Goal: Task Accomplishment & Management: Complete application form

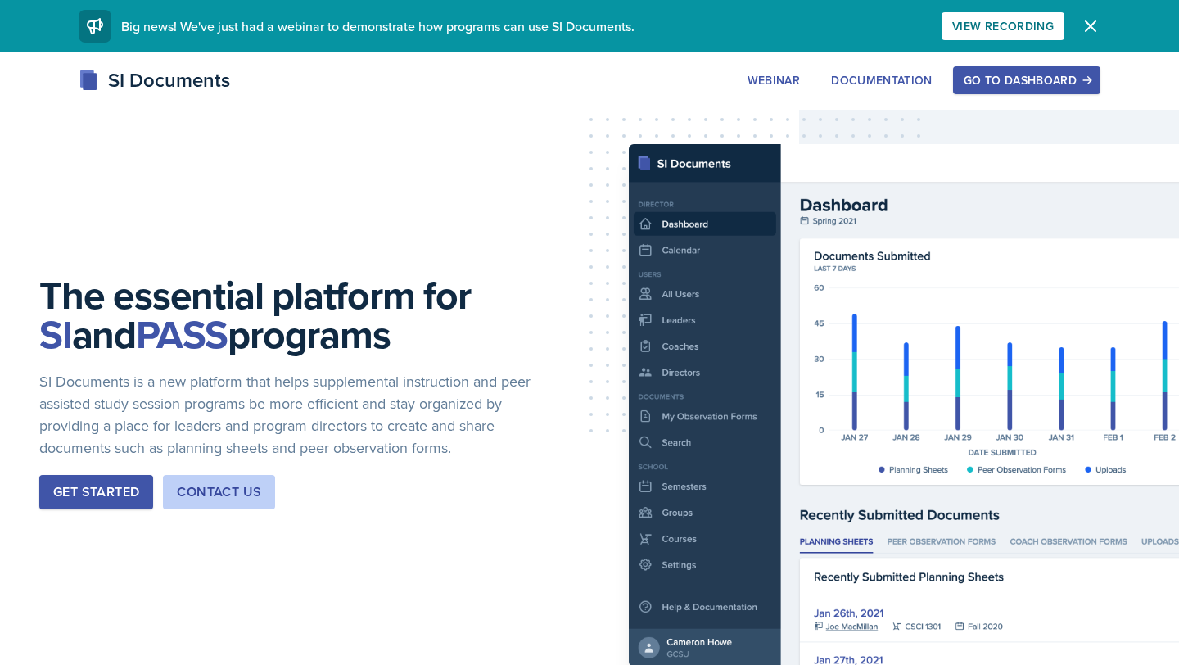
click at [1019, 75] on div "Go to Dashboard" at bounding box center [1027, 80] width 126 height 13
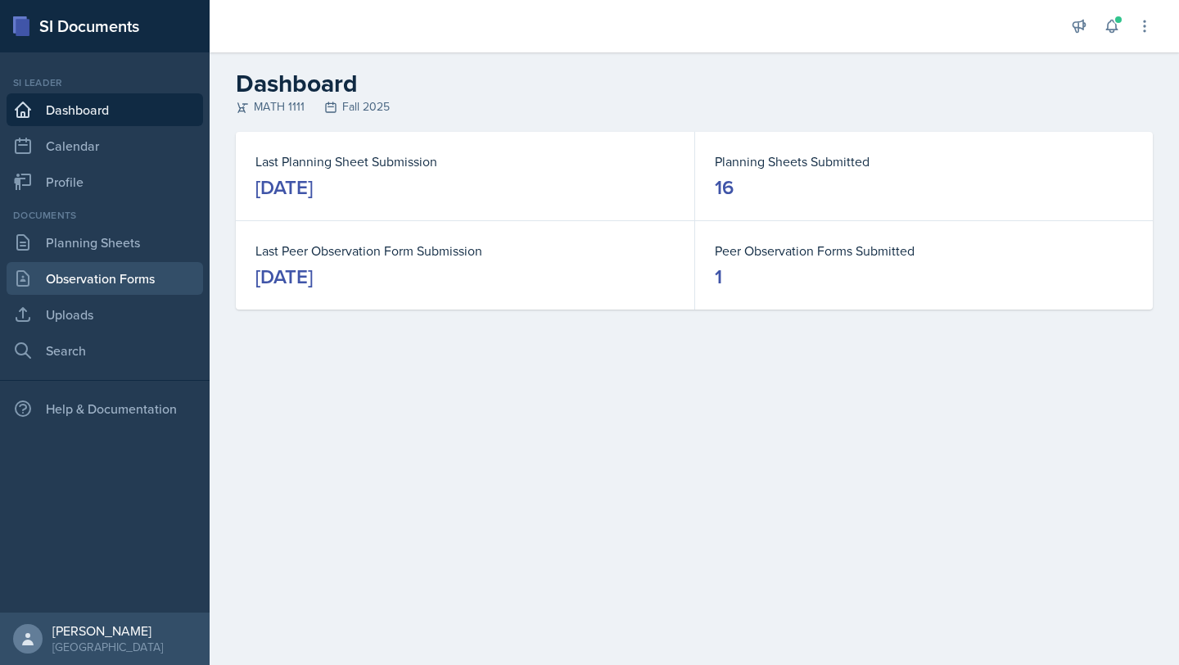
click at [97, 272] on link "Observation Forms" at bounding box center [105, 278] width 197 height 33
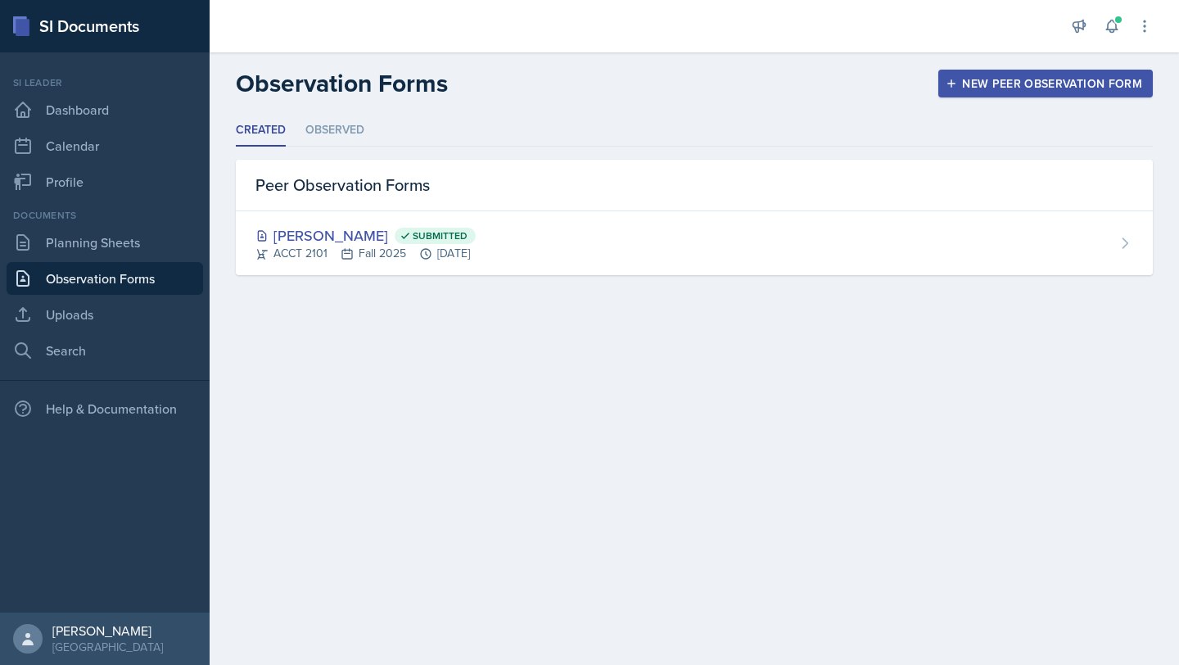
click at [993, 74] on button "New Peer Observation Form" at bounding box center [1046, 84] width 215 height 28
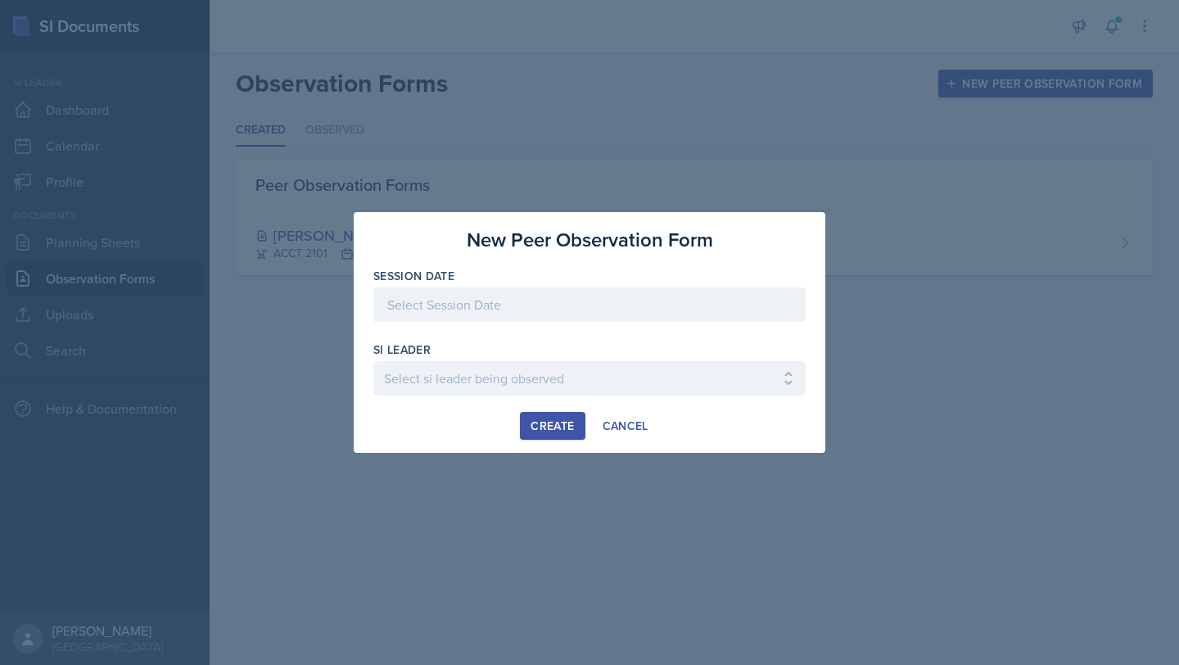
click at [475, 299] on div at bounding box center [589, 304] width 432 height 34
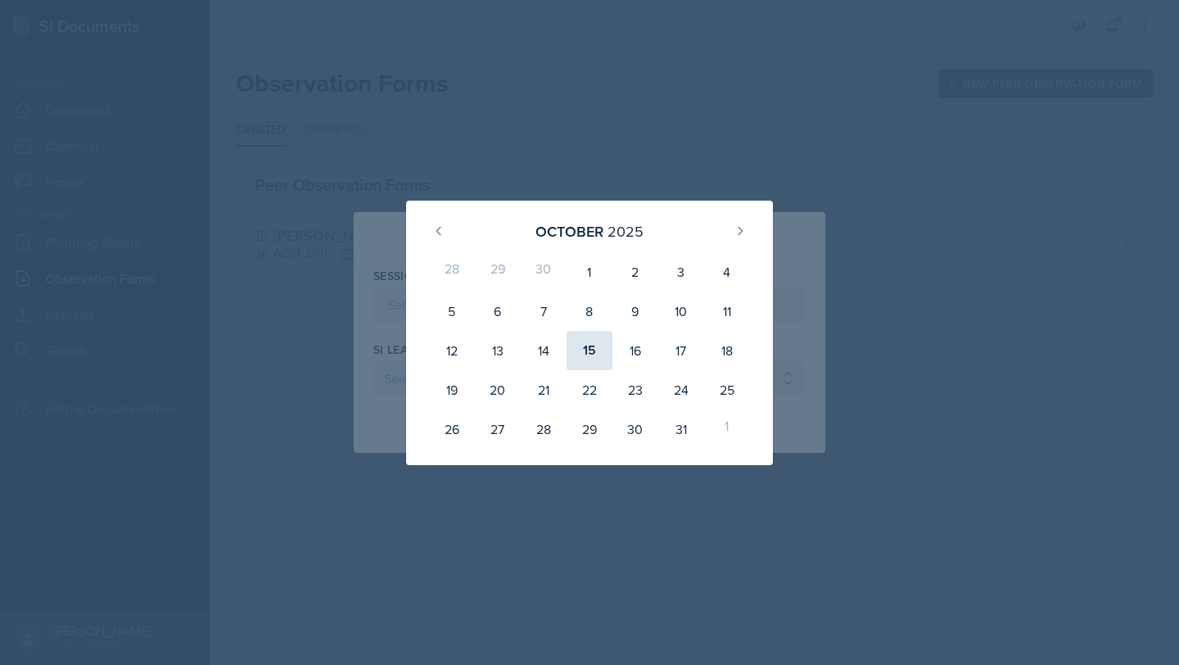
click at [591, 341] on div "15" at bounding box center [590, 350] width 46 height 39
type input "[DATE]"
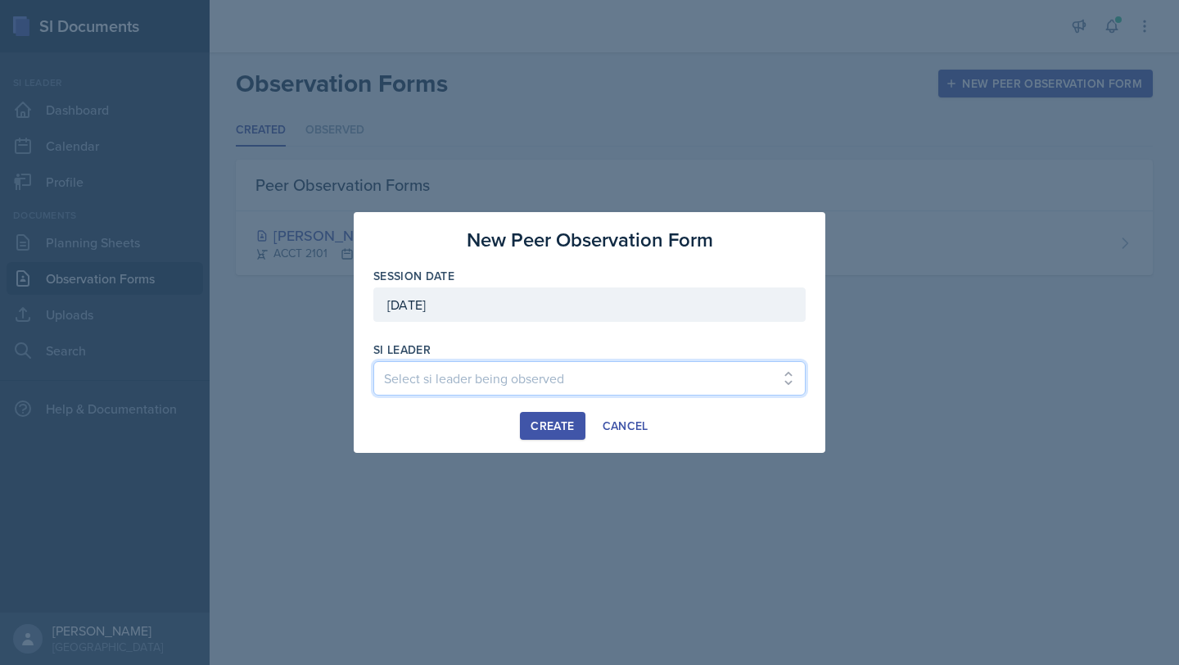
click at [559, 378] on select "Select si leader being observed [PERSON_NAME] / PSYC 2500 / The Phantoms of The…" at bounding box center [589, 378] width 432 height 34
select select "e2885db4-bbd8-4976-ad05-3606d8c11c42"
click at [555, 422] on div "Create" at bounding box center [552, 425] width 43 height 13
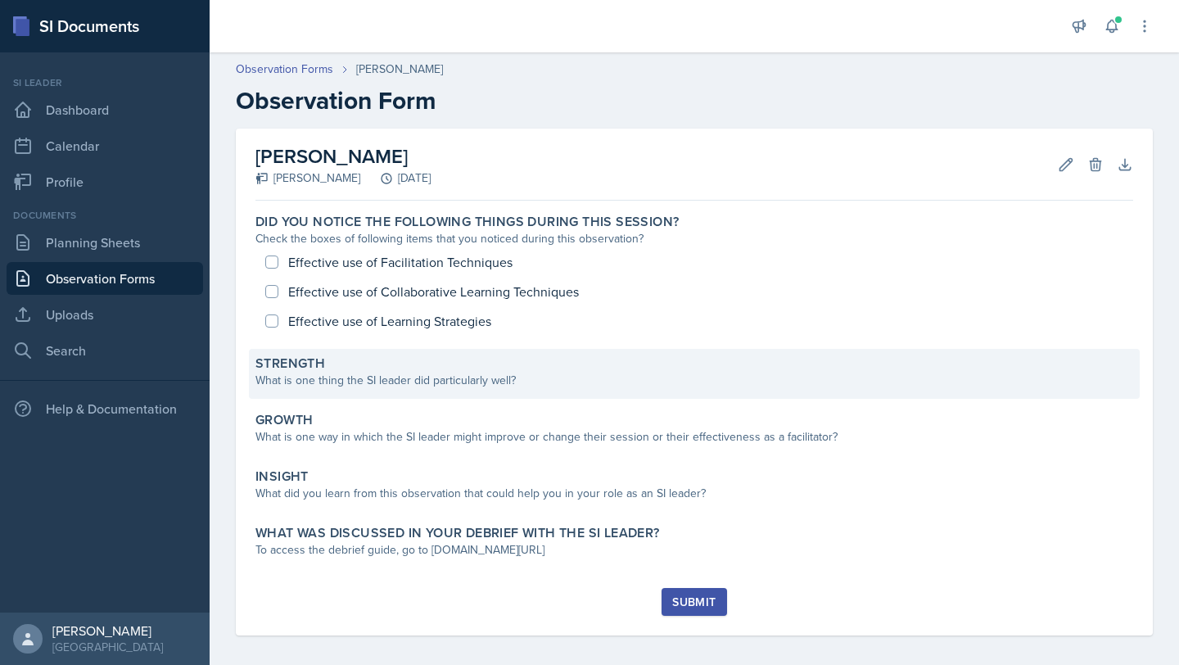
click at [550, 391] on div "Strength What is one thing the SI leader did particularly well?" at bounding box center [694, 374] width 891 height 50
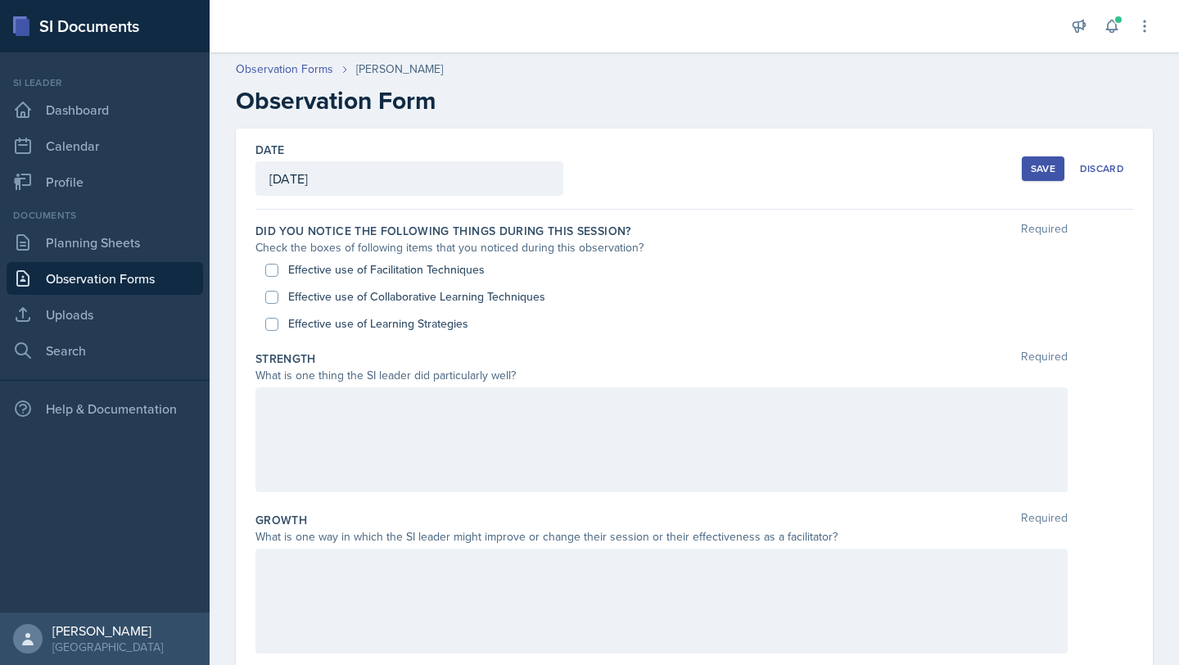
click at [463, 271] on label "Effective use of Facilitation Techniques" at bounding box center [386, 269] width 197 height 17
click at [278, 271] on input "Effective use of Facilitation Techniques" at bounding box center [271, 270] width 13 height 13
checkbox input "true"
click at [1125, 24] on button at bounding box center [1111, 25] width 29 height 29
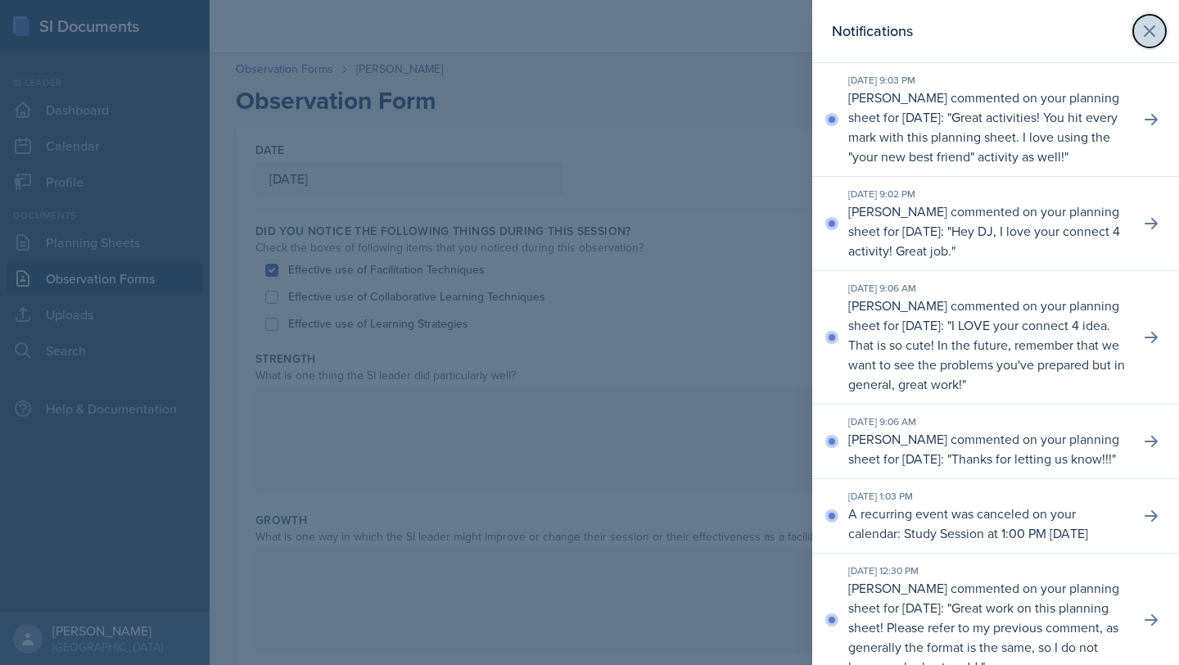
click at [1144, 23] on icon at bounding box center [1150, 31] width 20 height 20
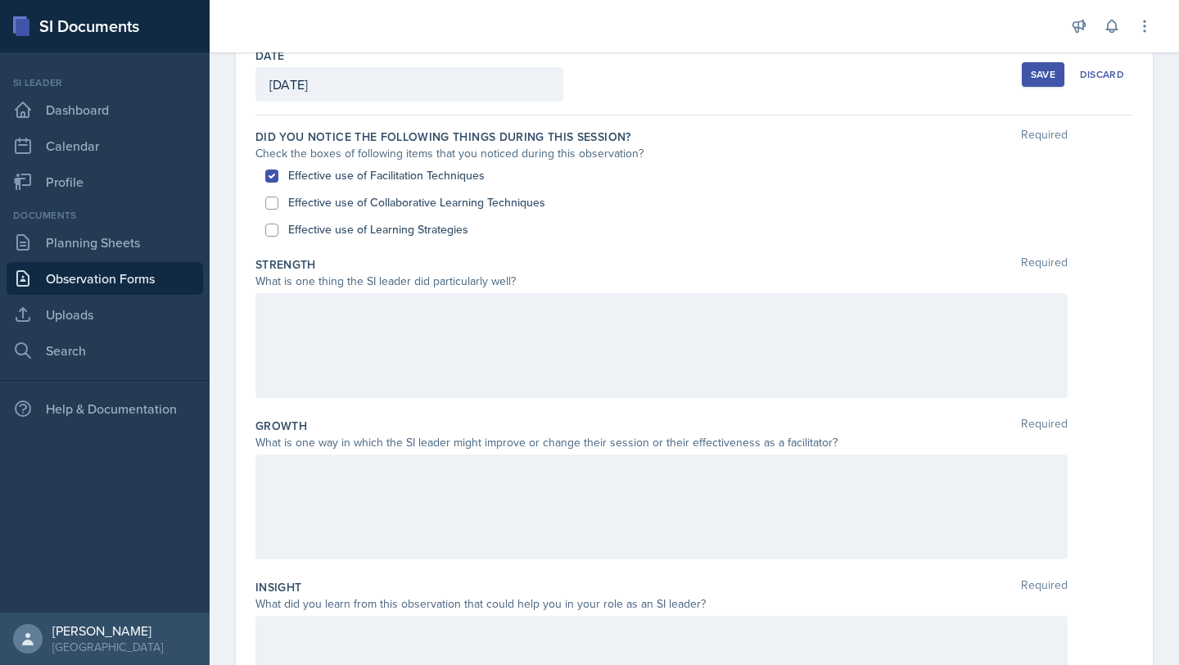
scroll to position [86, 0]
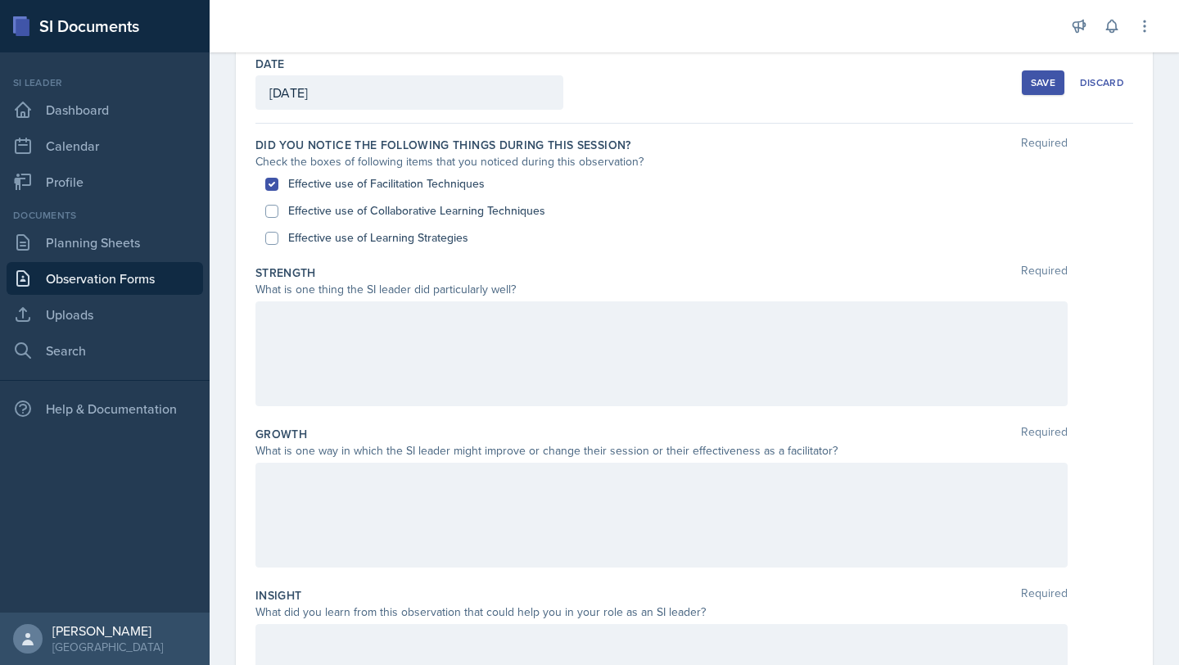
click at [460, 242] on label "Effective use of Learning Strategies" at bounding box center [378, 237] width 180 height 17
click at [278, 242] on input "Effective use of Learning Strategies" at bounding box center [271, 238] width 13 height 13
checkbox input "true"
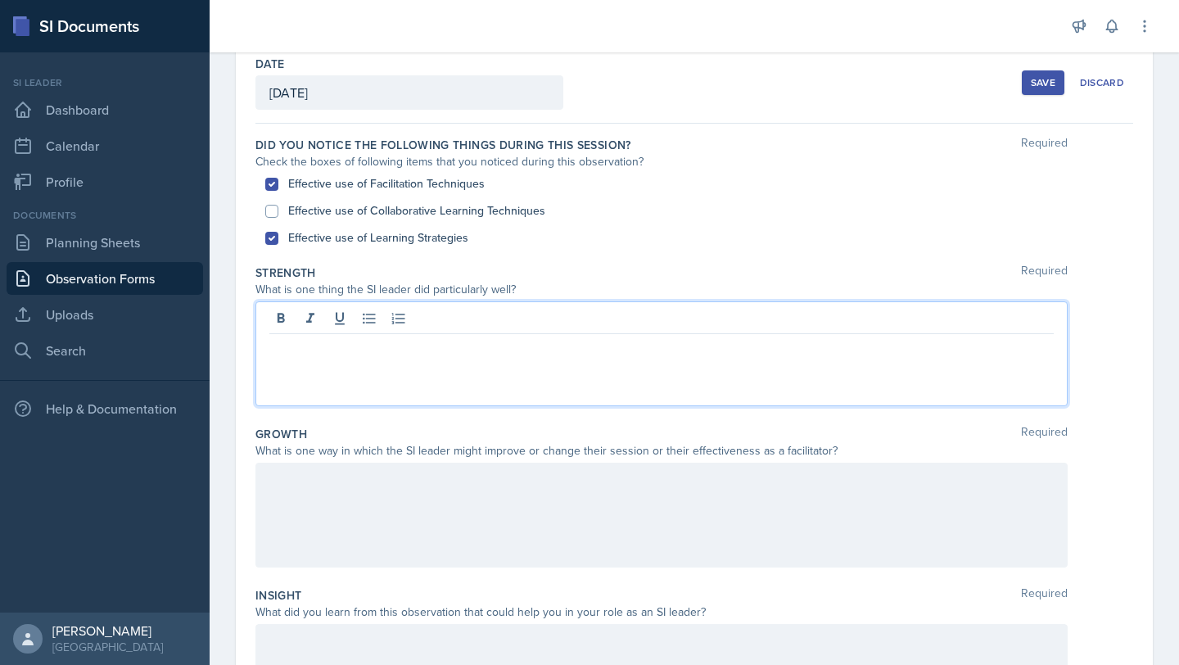
scroll to position [115, 0]
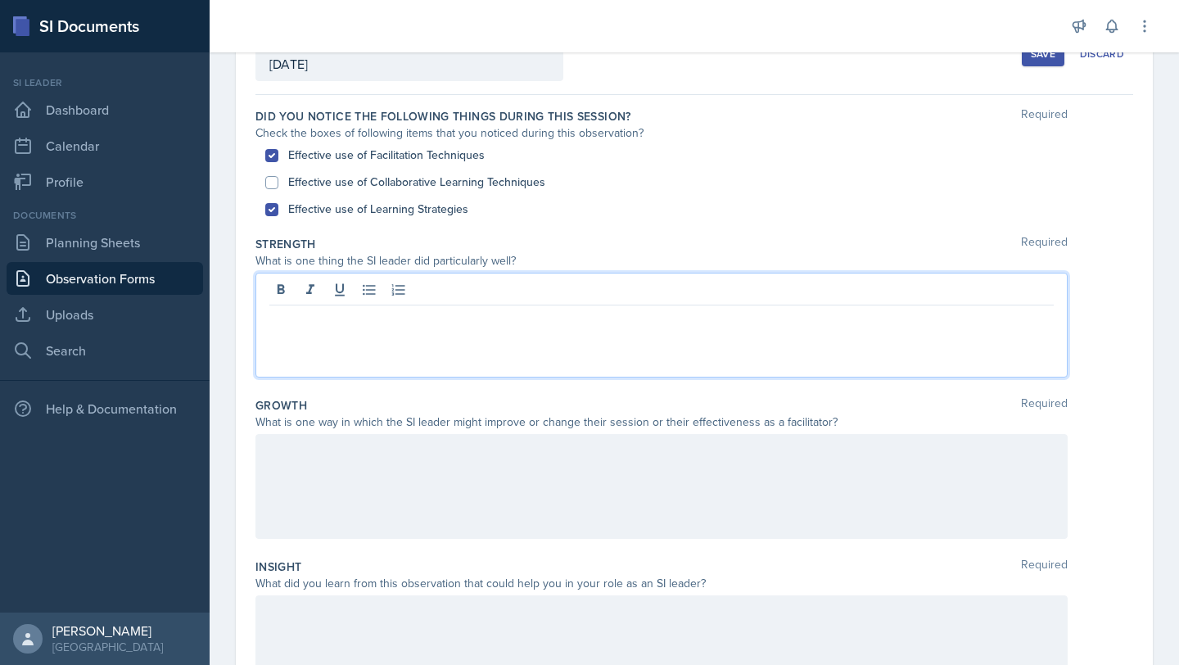
click at [446, 325] on p at bounding box center [661, 319] width 785 height 20
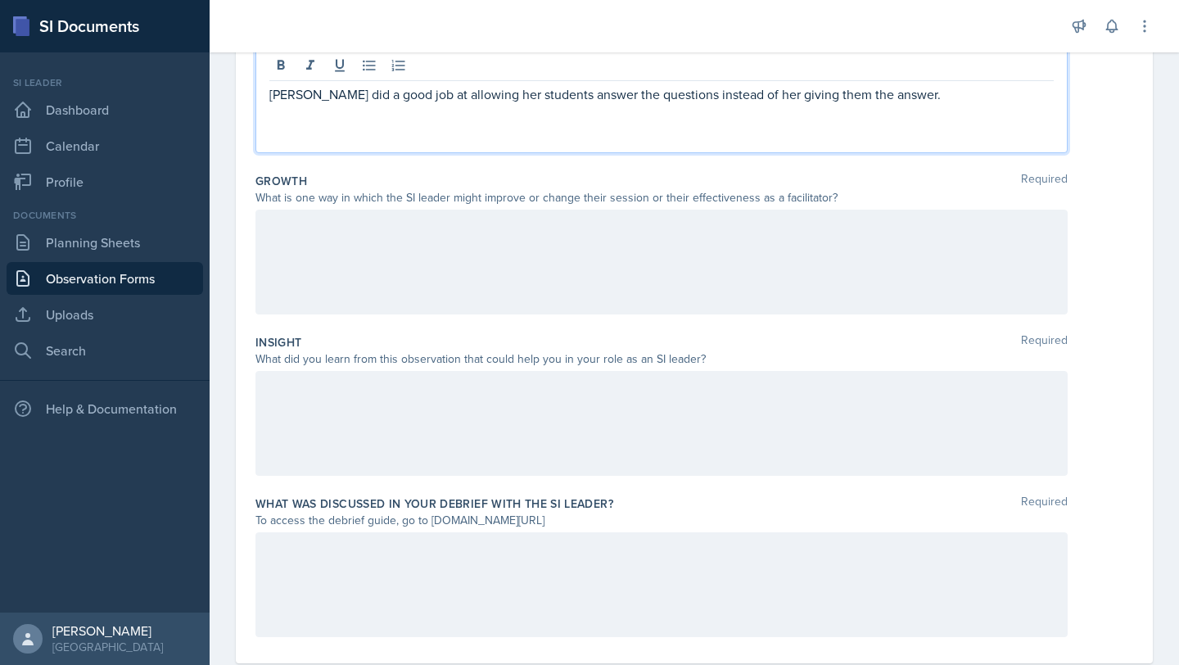
click at [523, 268] on div at bounding box center [662, 262] width 812 height 105
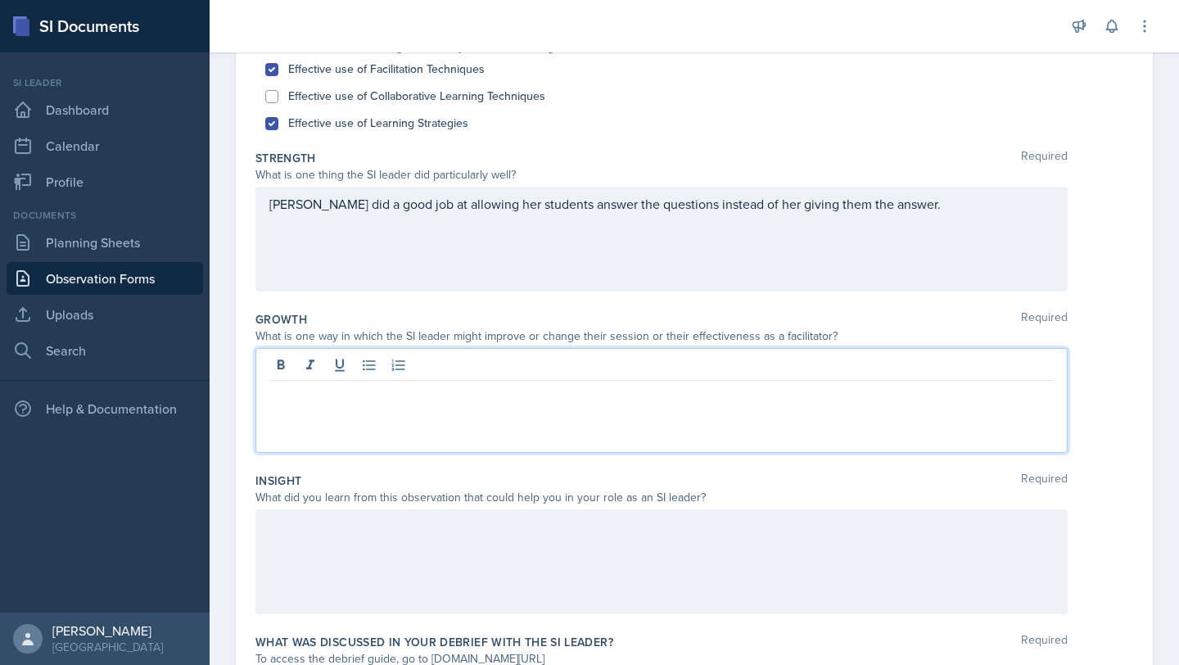
scroll to position [92, 0]
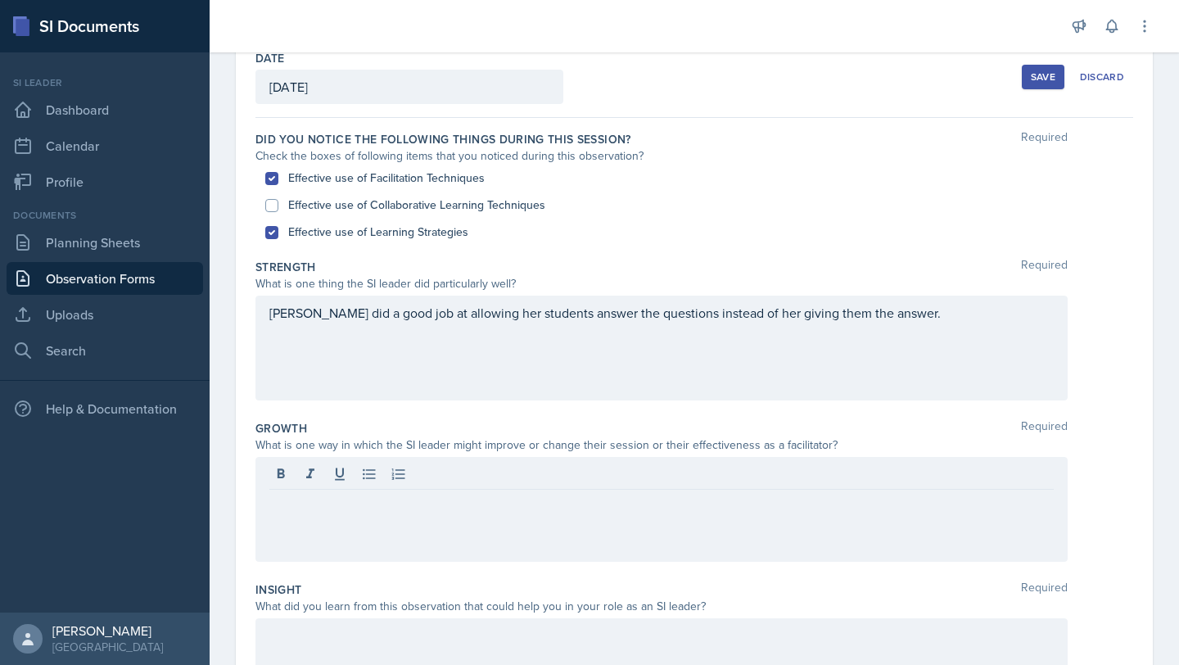
click at [518, 202] on label "Effective use of Collaborative Learning Techniques" at bounding box center [416, 205] width 257 height 17
click at [278, 202] on input "Effective use of Collaborative Learning Techniques" at bounding box center [271, 205] width 13 height 13
checkbox input "true"
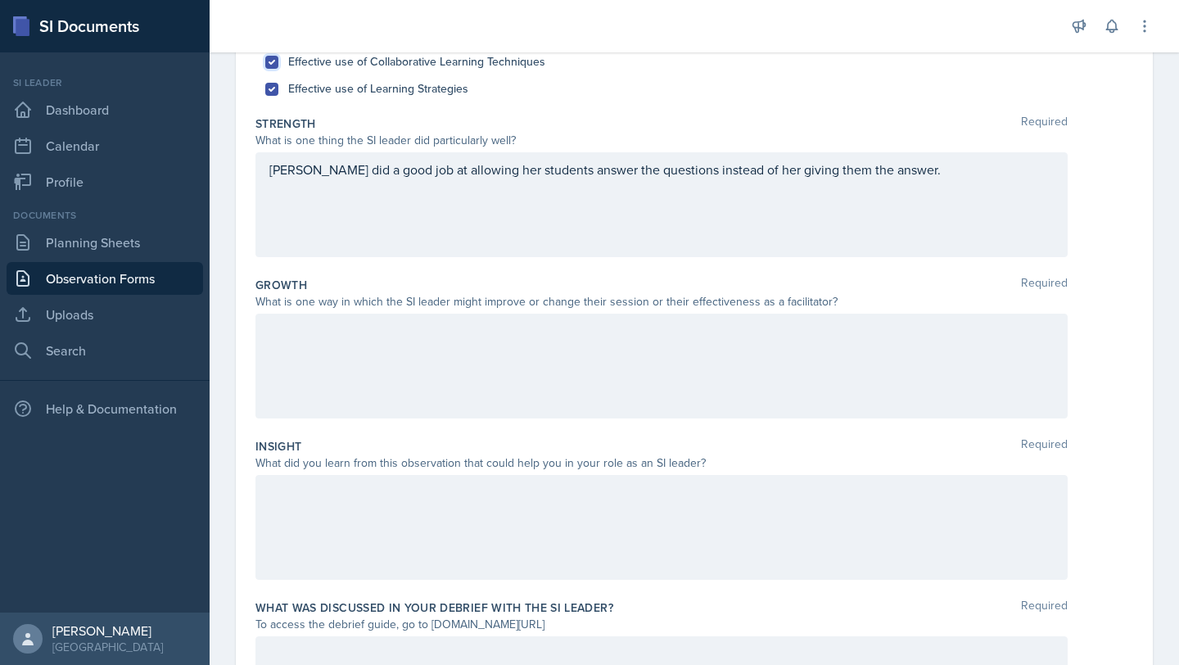
scroll to position [233, 0]
click at [475, 380] on div at bounding box center [662, 367] width 812 height 105
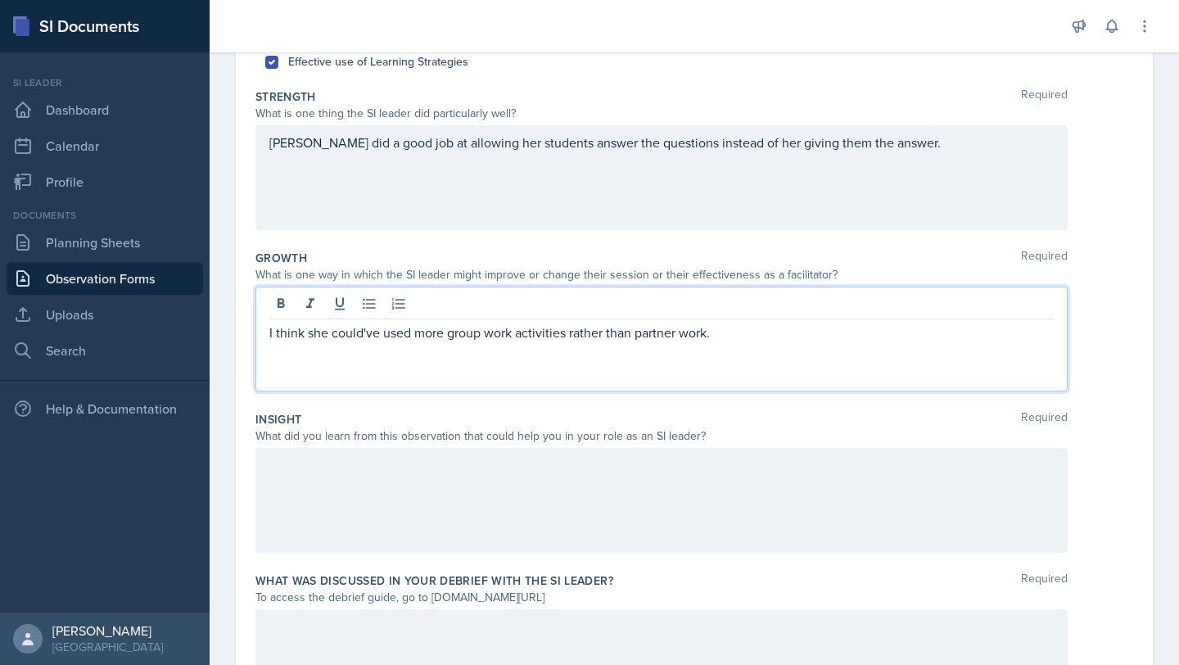
click at [430, 505] on div at bounding box center [662, 500] width 812 height 105
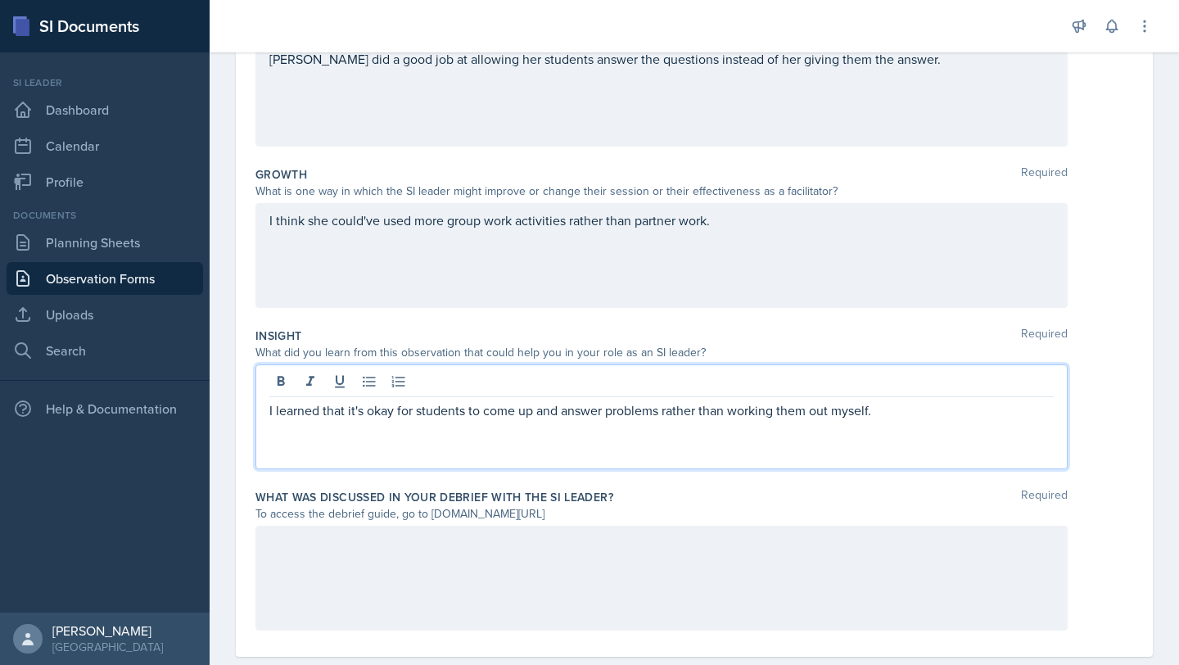
scroll to position [377, 0]
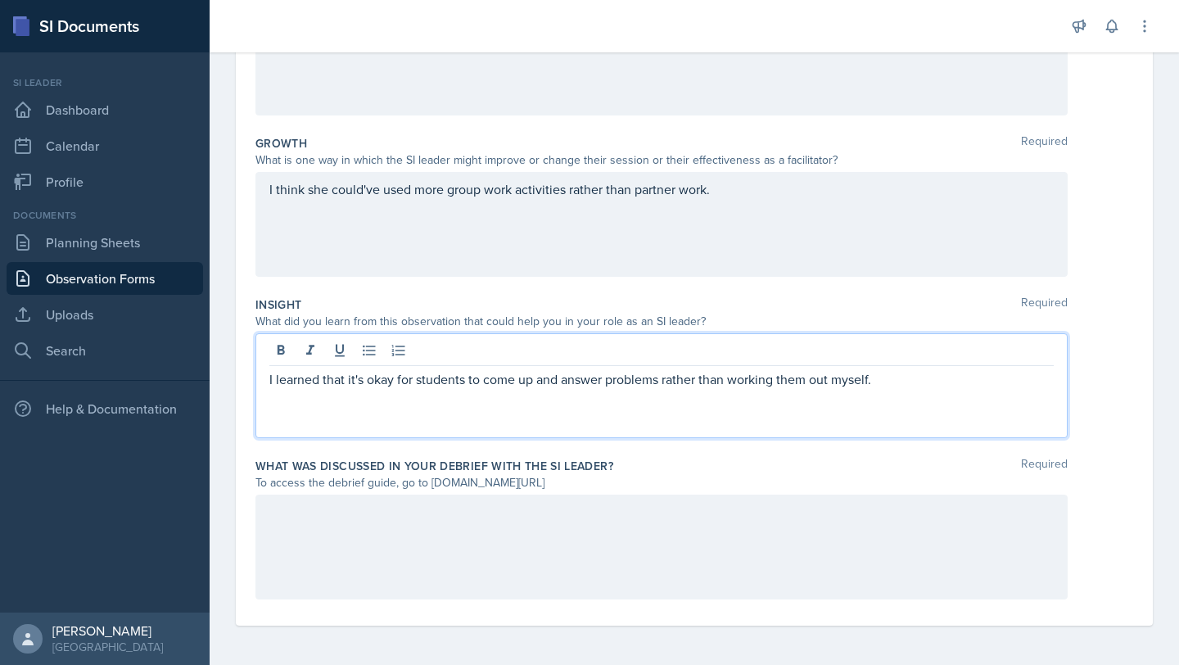
click at [633, 307] on div "Insight Required" at bounding box center [695, 304] width 878 height 16
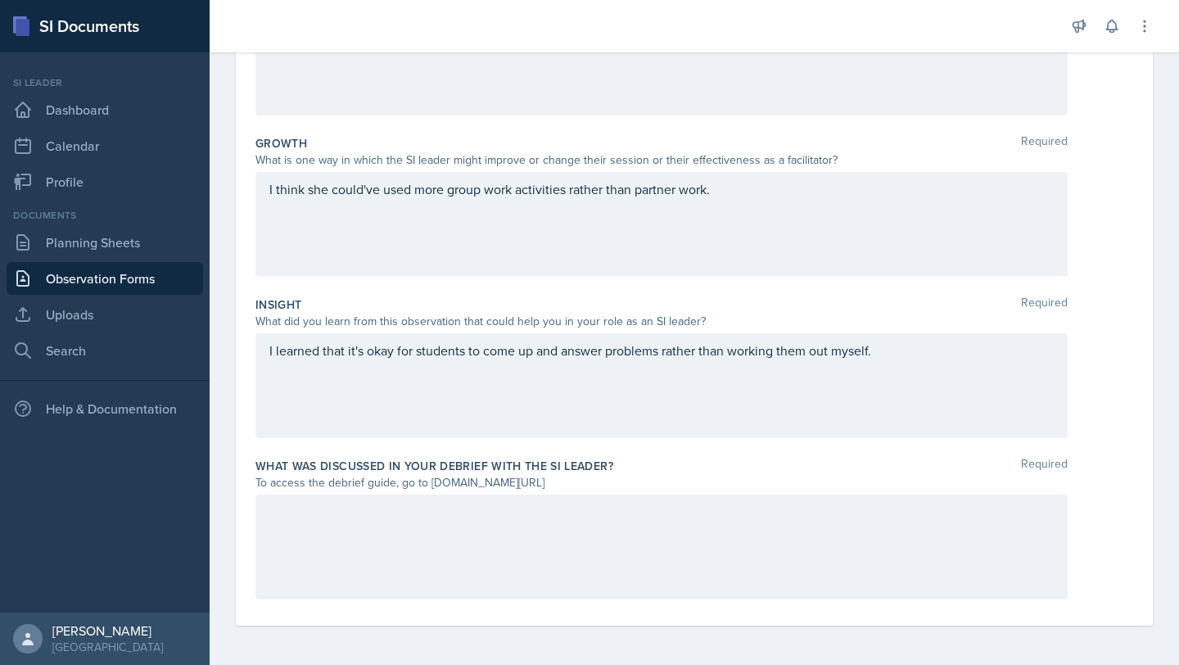
scroll to position [0, 0]
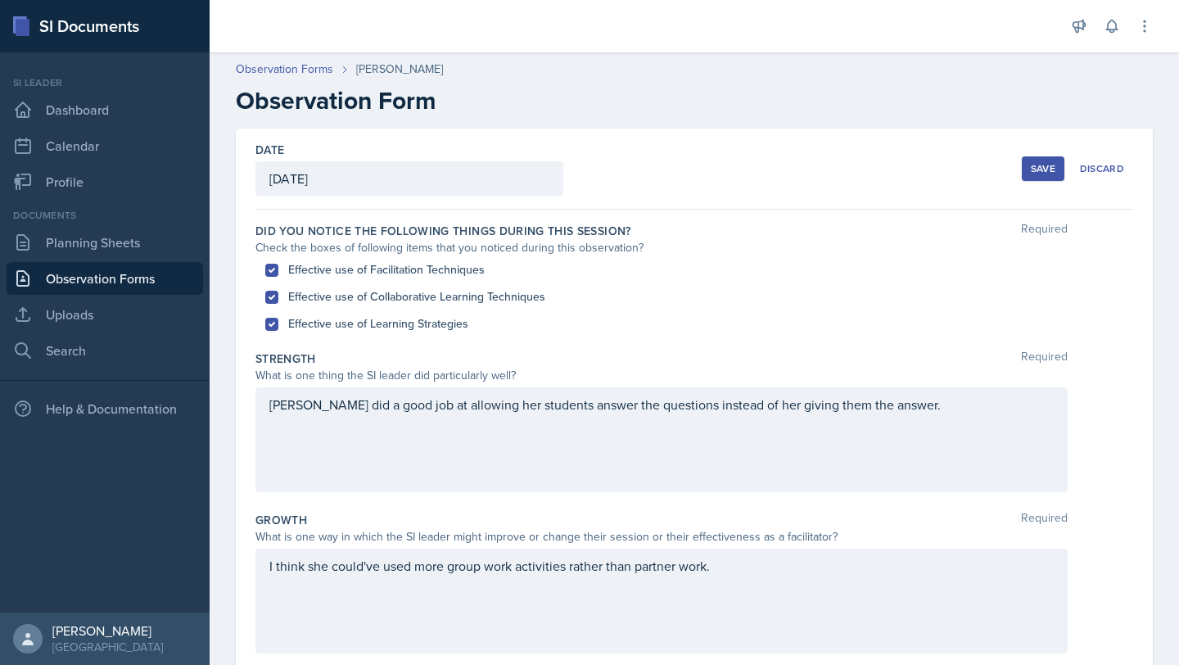
click at [1046, 164] on div "Save" at bounding box center [1043, 168] width 25 height 13
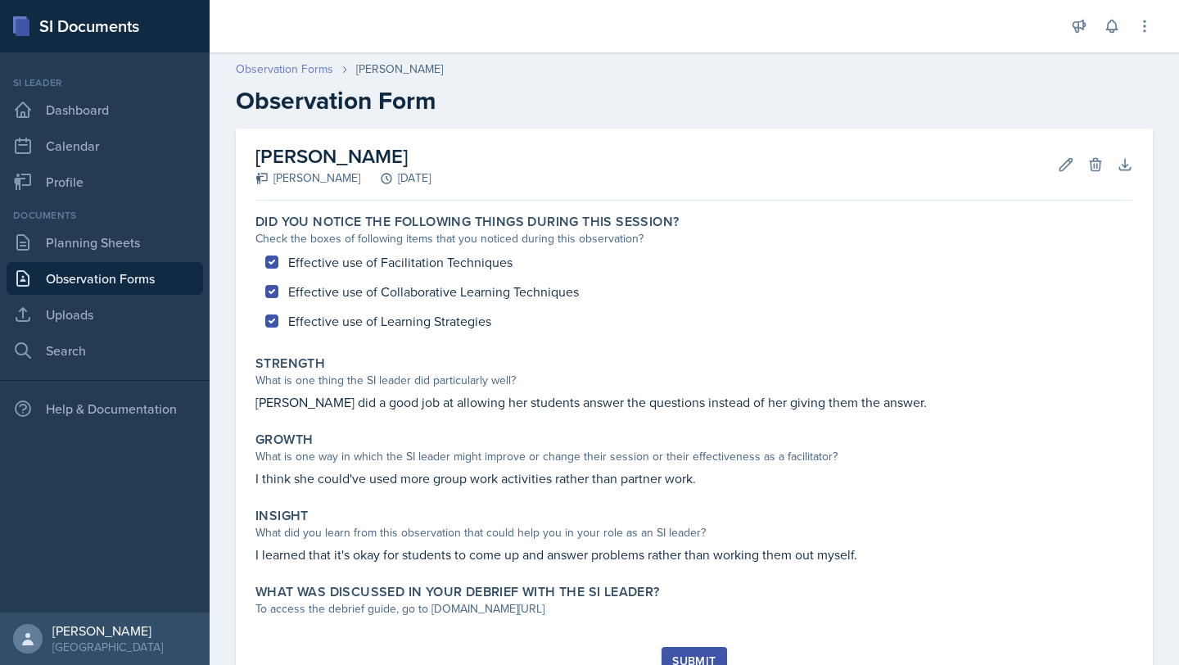
click at [312, 65] on link "Observation Forms" at bounding box center [284, 69] width 97 height 17
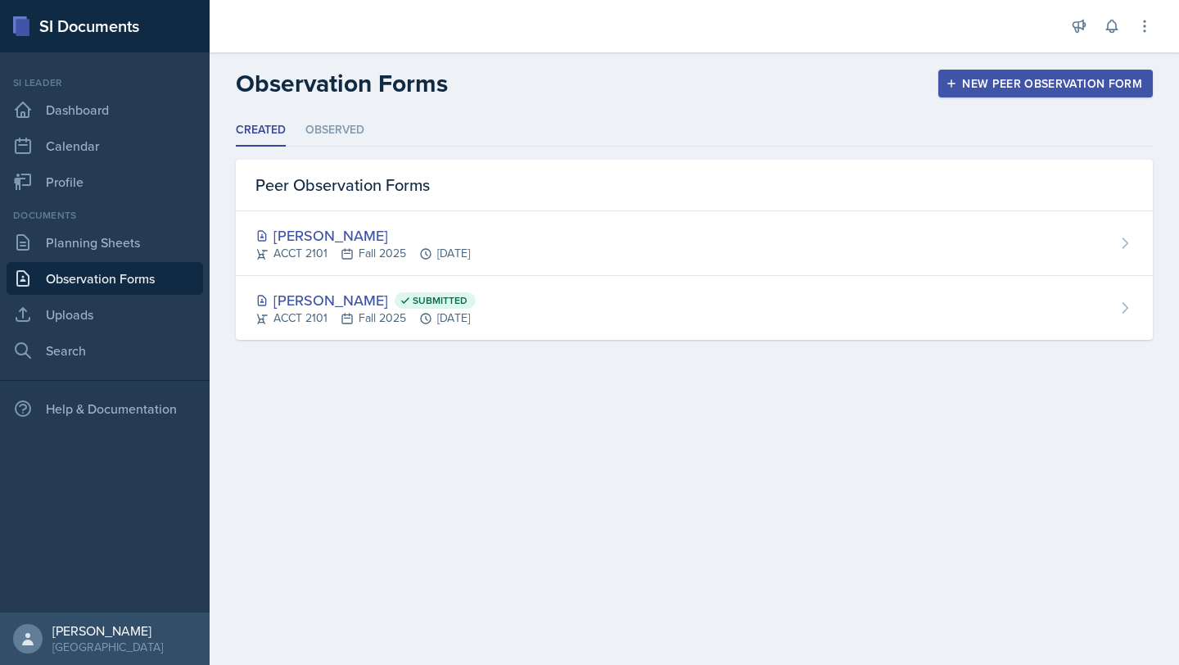
click at [1038, 89] on div "New Peer Observation Form" at bounding box center [1045, 83] width 193 height 13
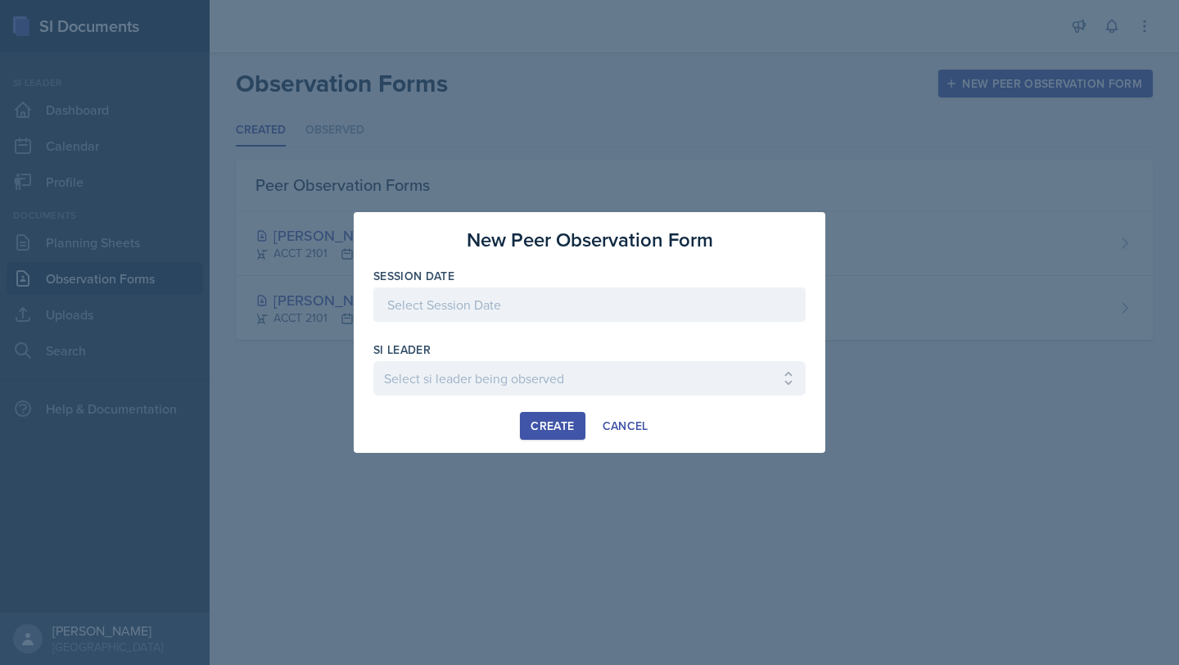
click at [686, 294] on div at bounding box center [589, 304] width 432 height 34
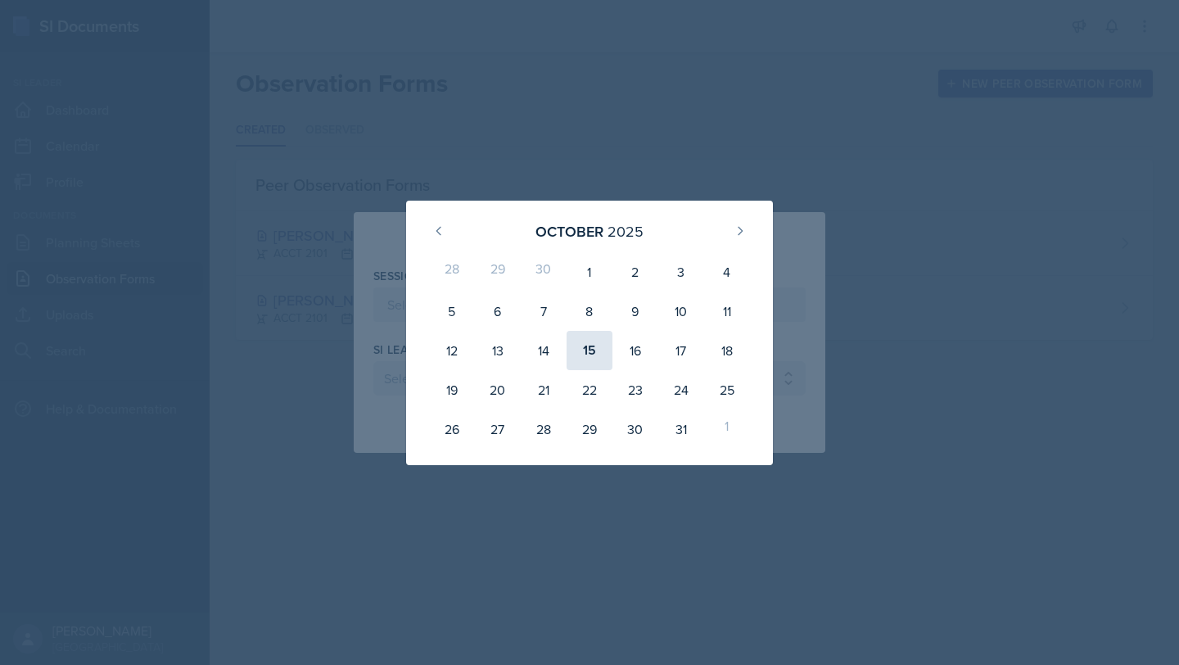
click at [589, 349] on div "15" at bounding box center [590, 350] width 46 height 39
type input "[DATE]"
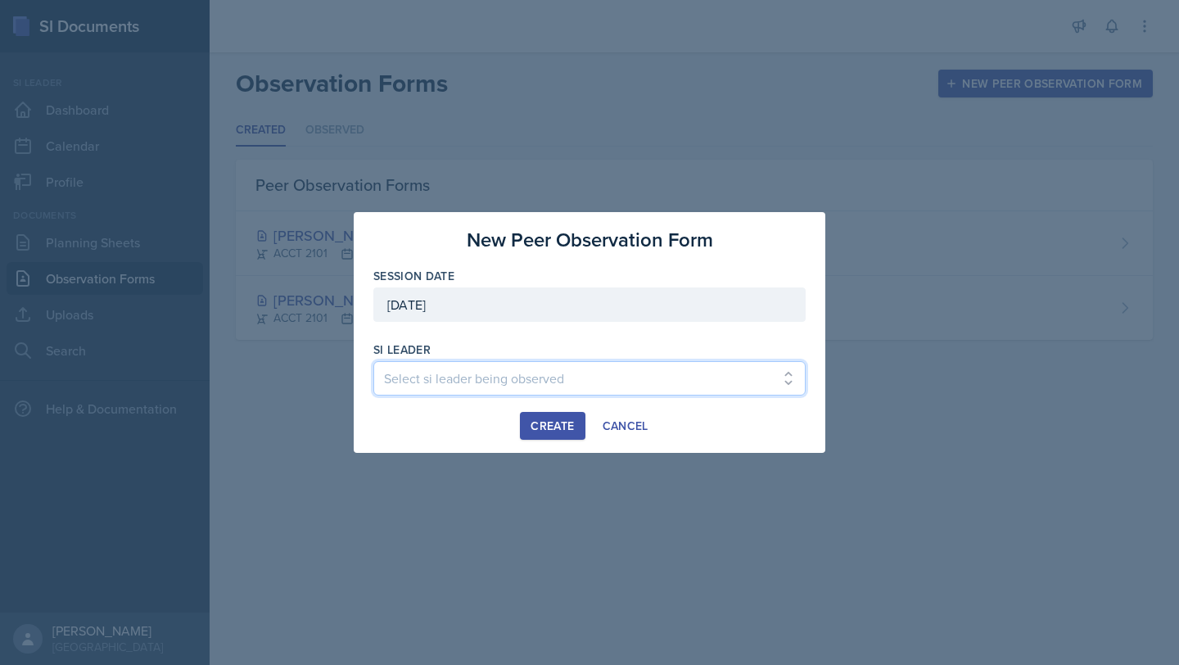
click at [599, 376] on select "Select si leader being observed [PERSON_NAME] / PSYC 2500 / The Phantoms of The…" at bounding box center [589, 378] width 432 height 34
select select "a6af2779-1b3a-4862-b572-eac238232c37"
click at [563, 430] on div "Create" at bounding box center [552, 425] width 43 height 13
